Goal: Find specific page/section: Find specific page/section

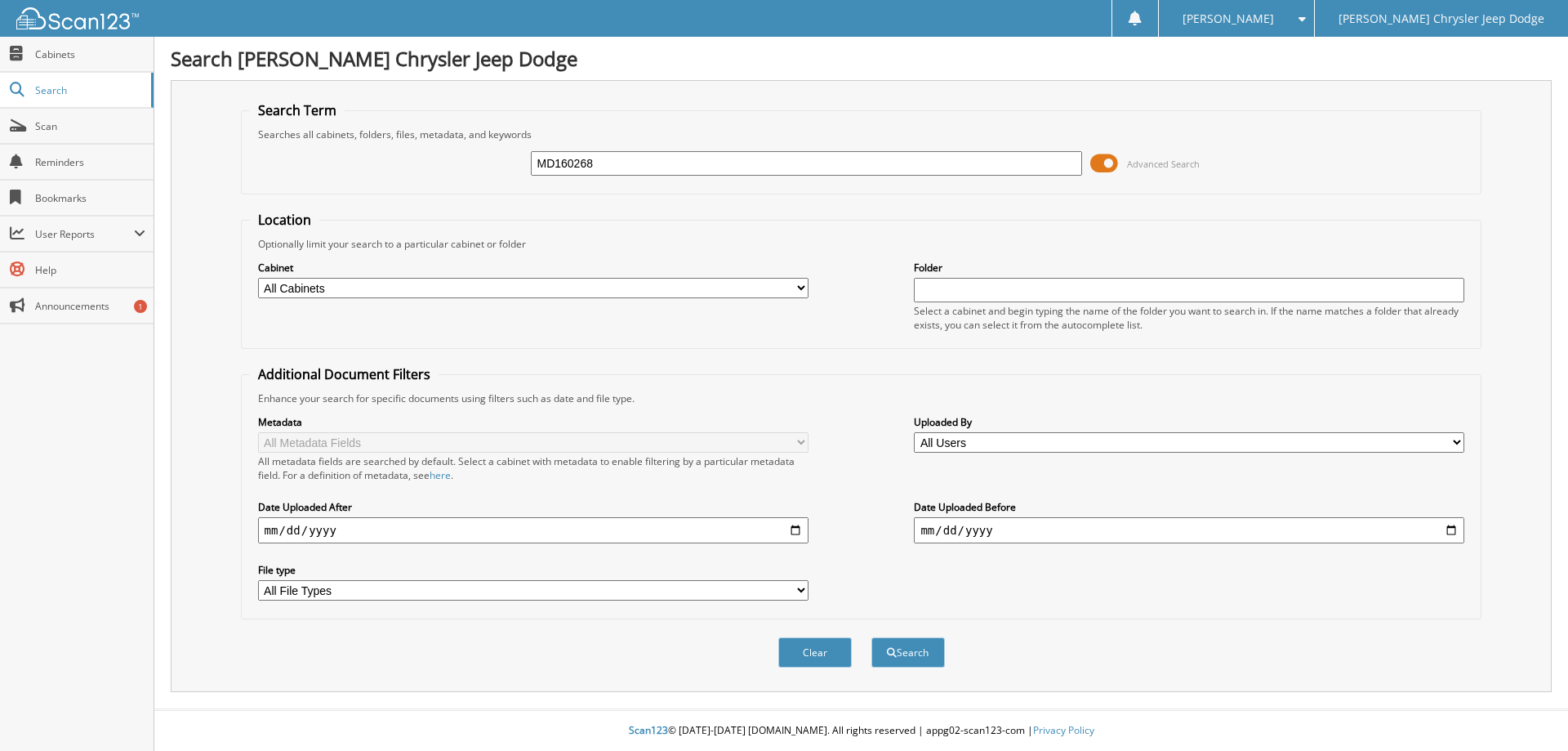
type input "MD160268"
click at [1105, 164] on span at bounding box center [1104, 163] width 28 height 24
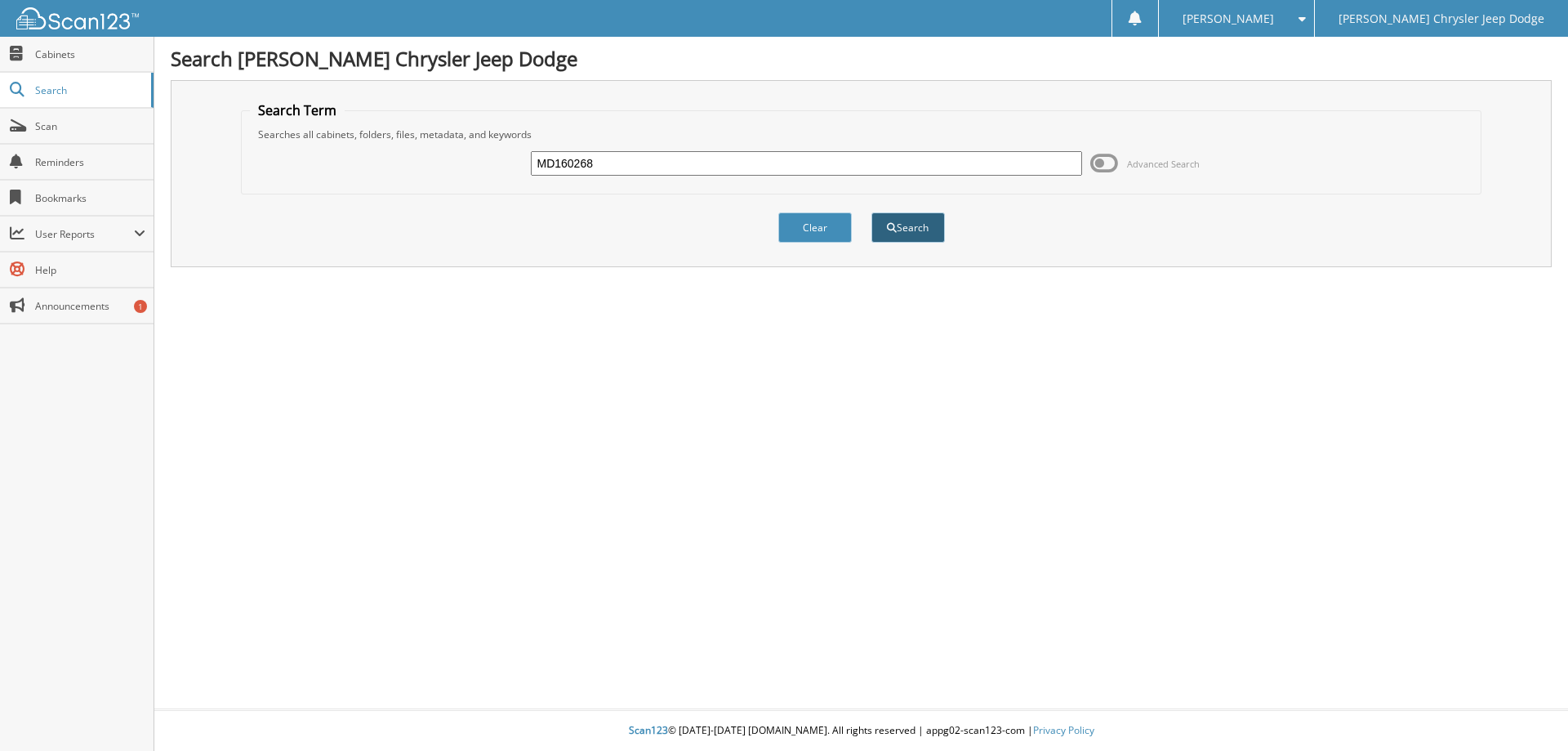
click at [921, 233] on button "Search" at bounding box center [908, 227] width 73 height 30
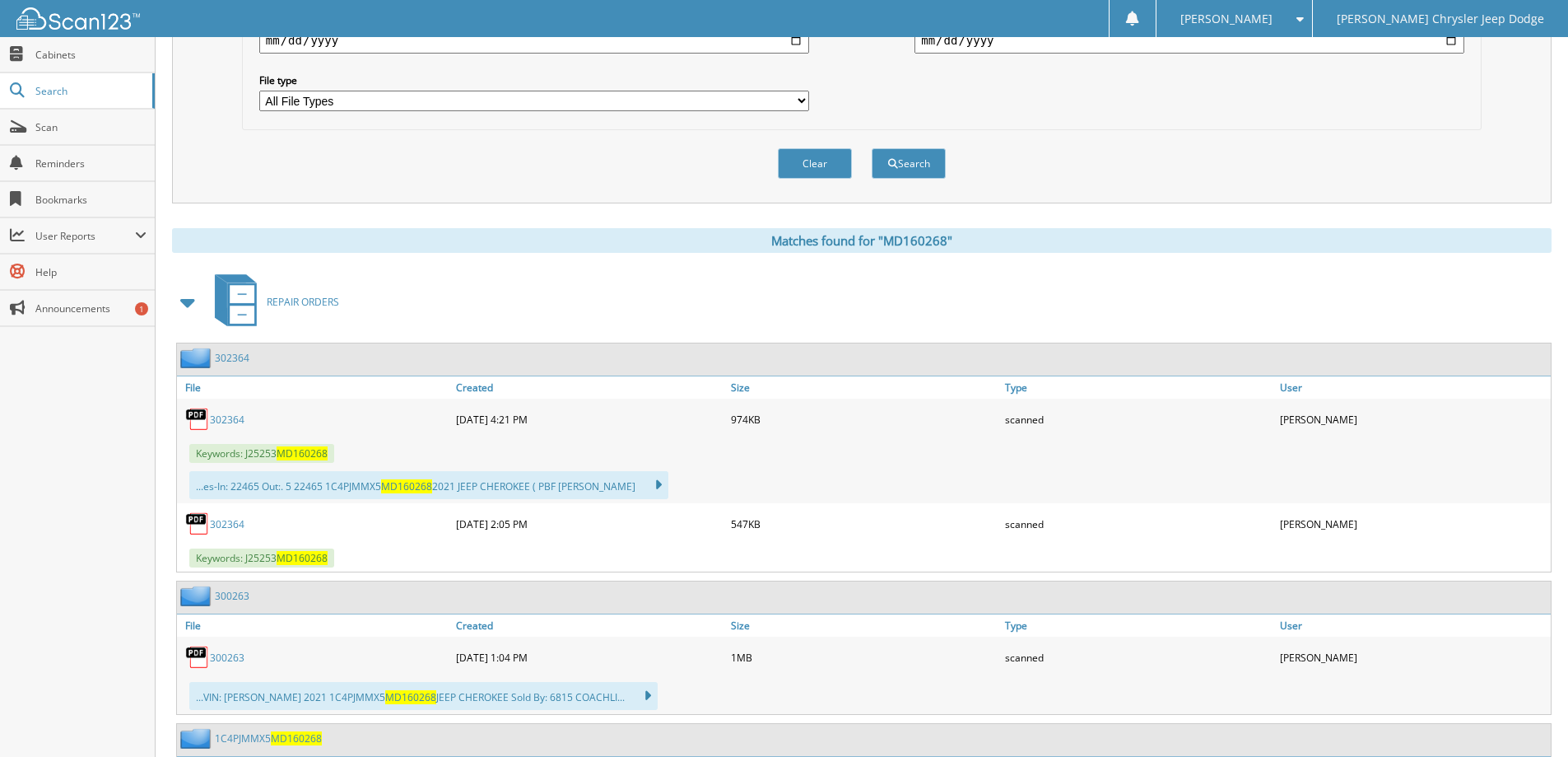
scroll to position [576, 0]
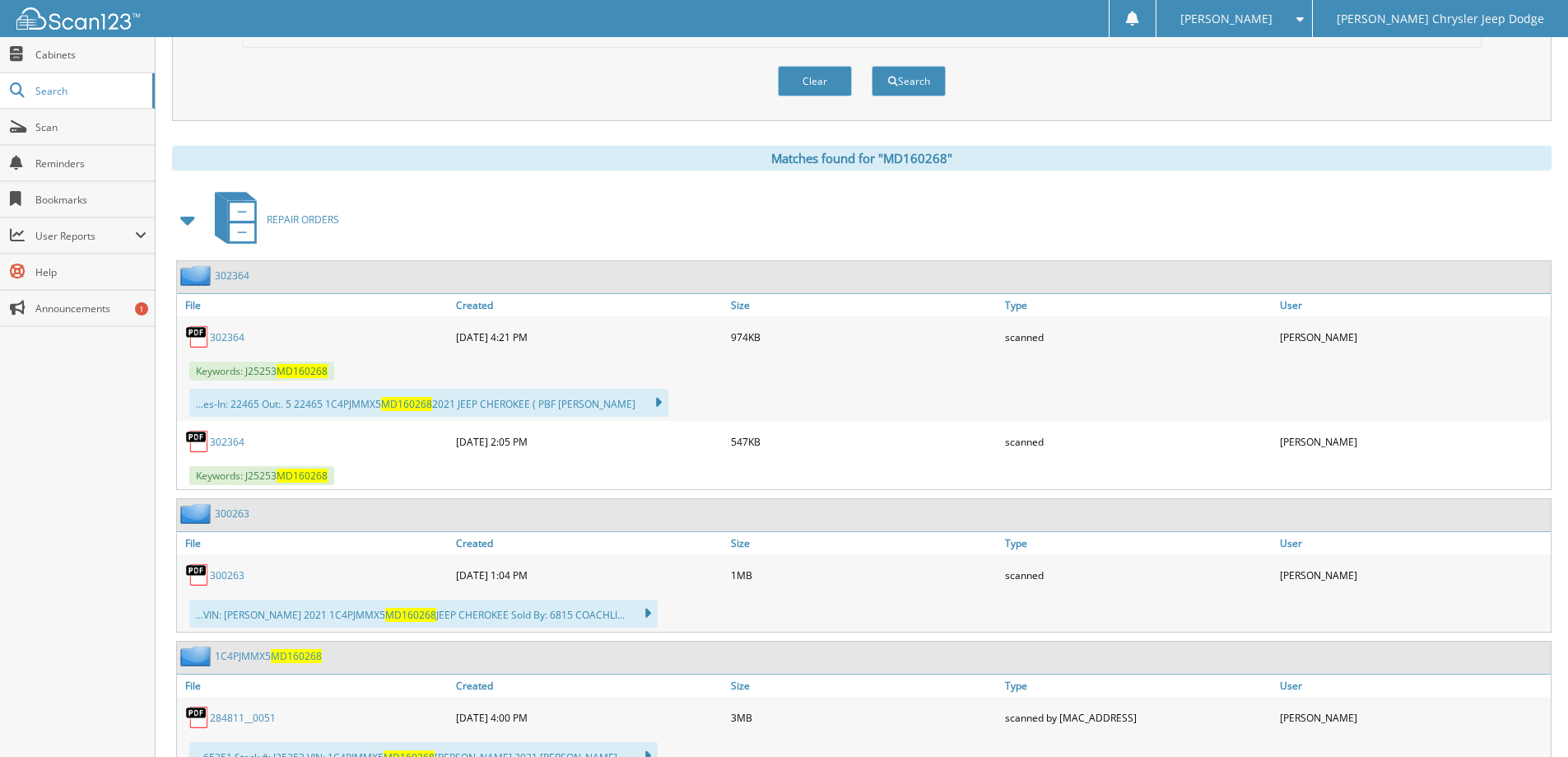
click at [189, 232] on span at bounding box center [189, 220] width 23 height 30
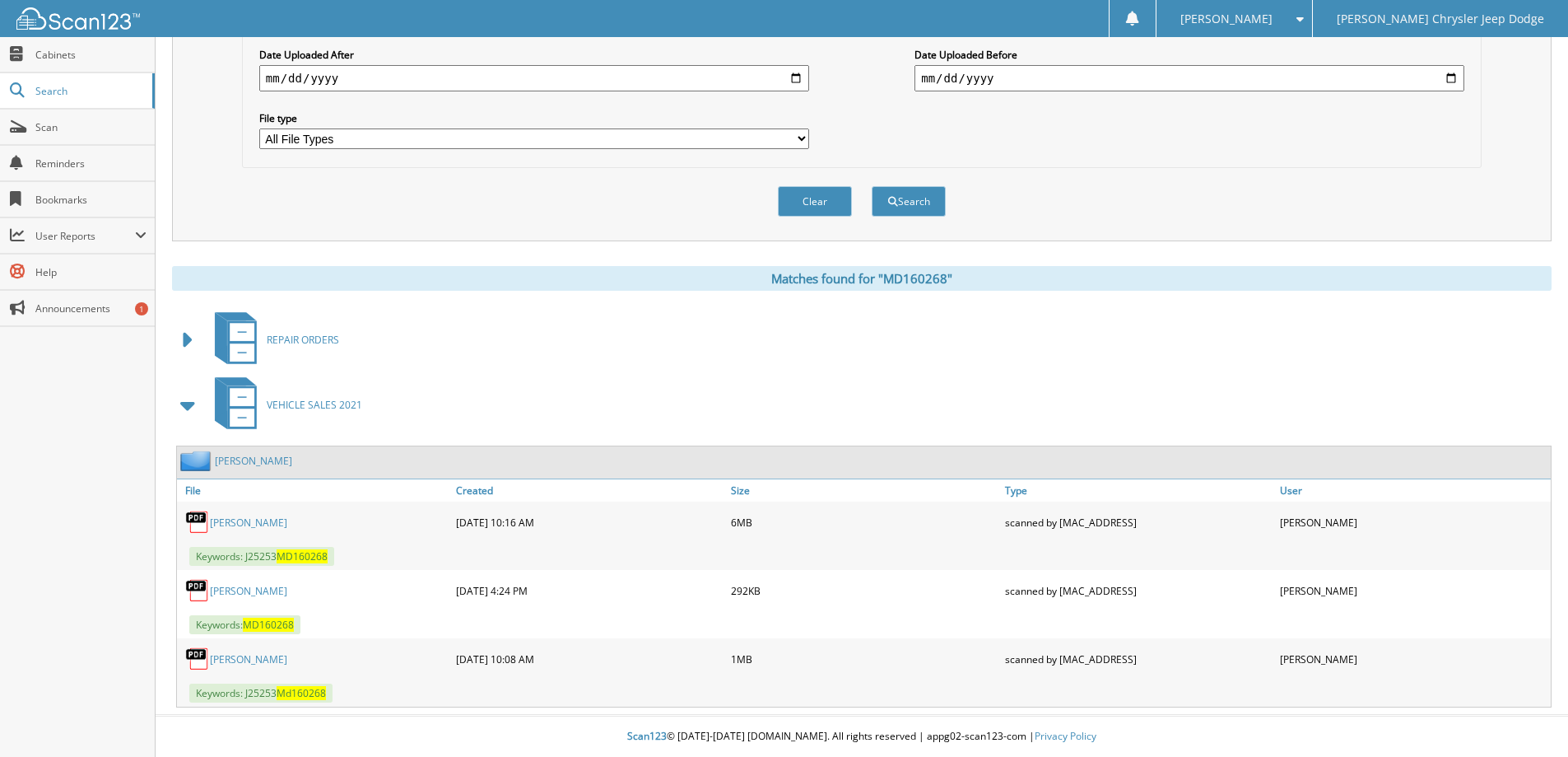
click at [288, 521] on link "Thommen, Jennifer A" at bounding box center [248, 522] width 77 height 14
